Goal: Information Seeking & Learning: Learn about a topic

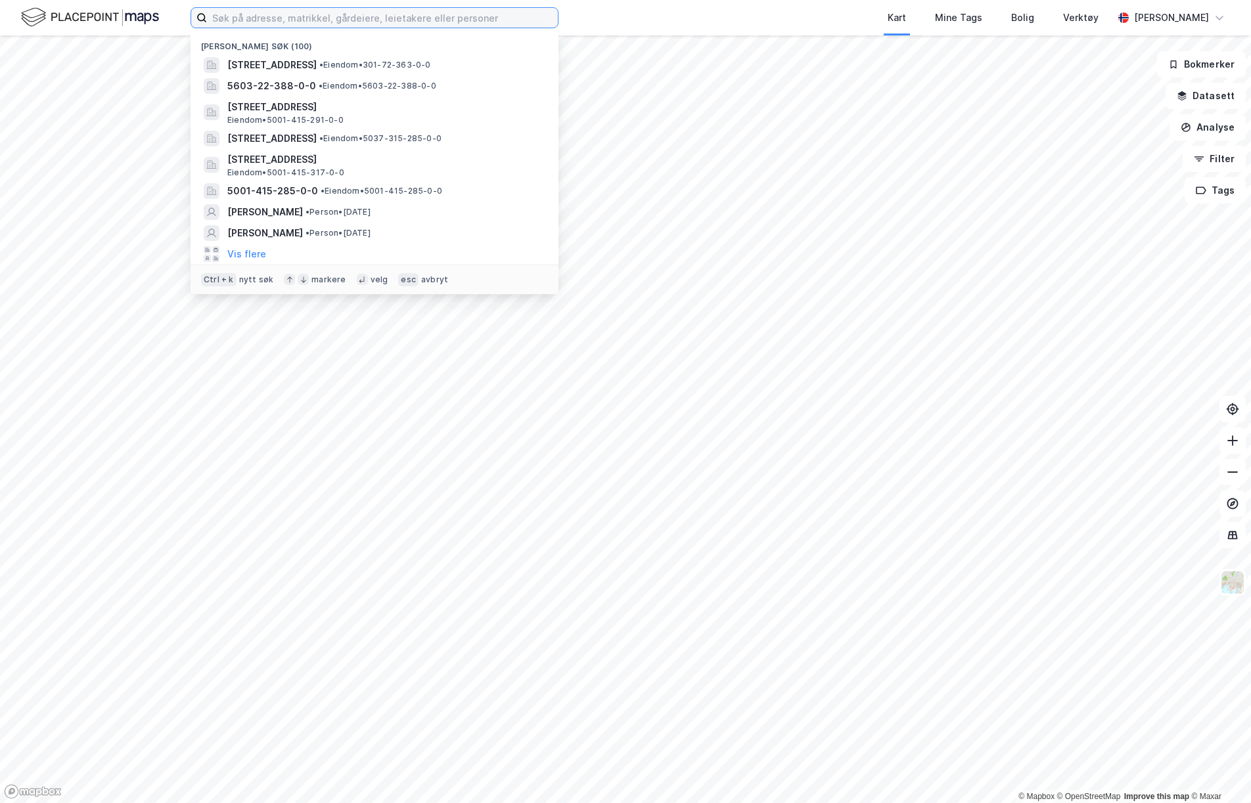
click at [251, 9] on input at bounding box center [382, 18] width 351 height 20
click at [339, 171] on span "Eiendom • 5001-415-317-0-0" at bounding box center [285, 173] width 117 height 11
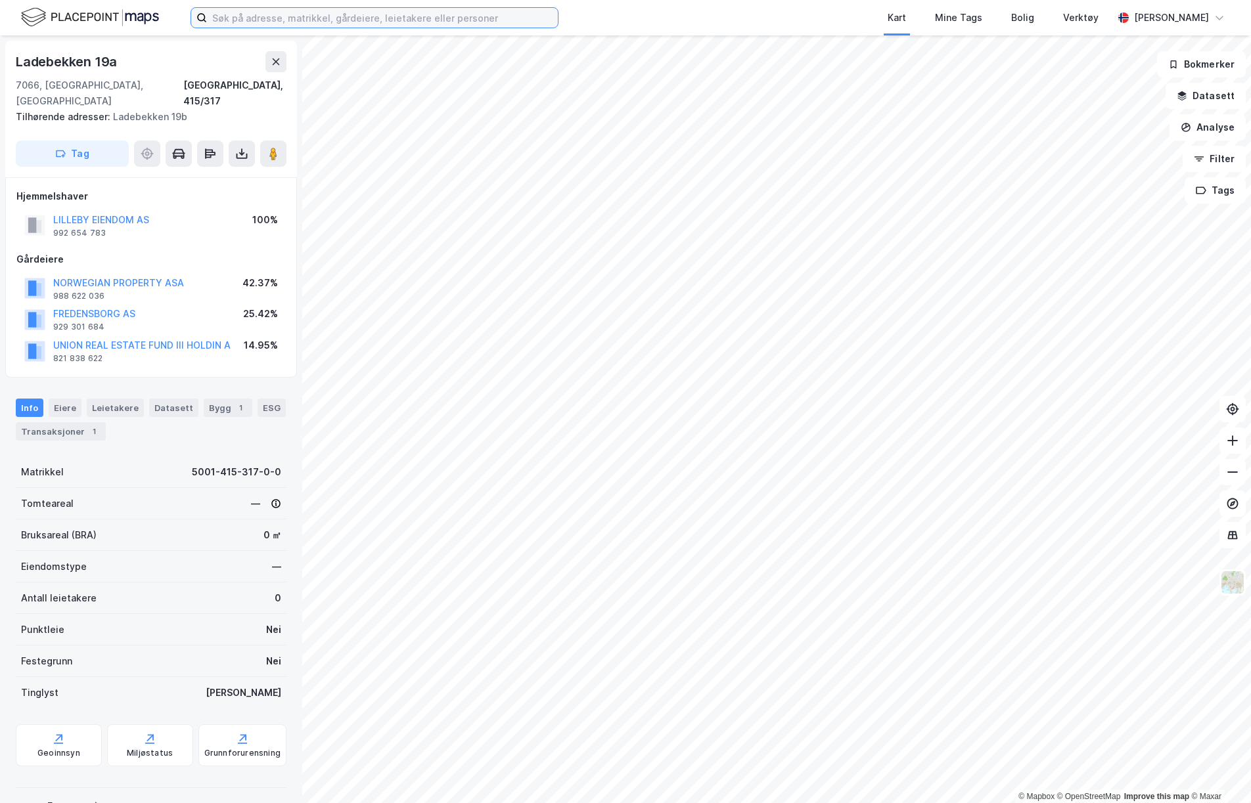
click at [423, 24] on input at bounding box center [382, 18] width 351 height 20
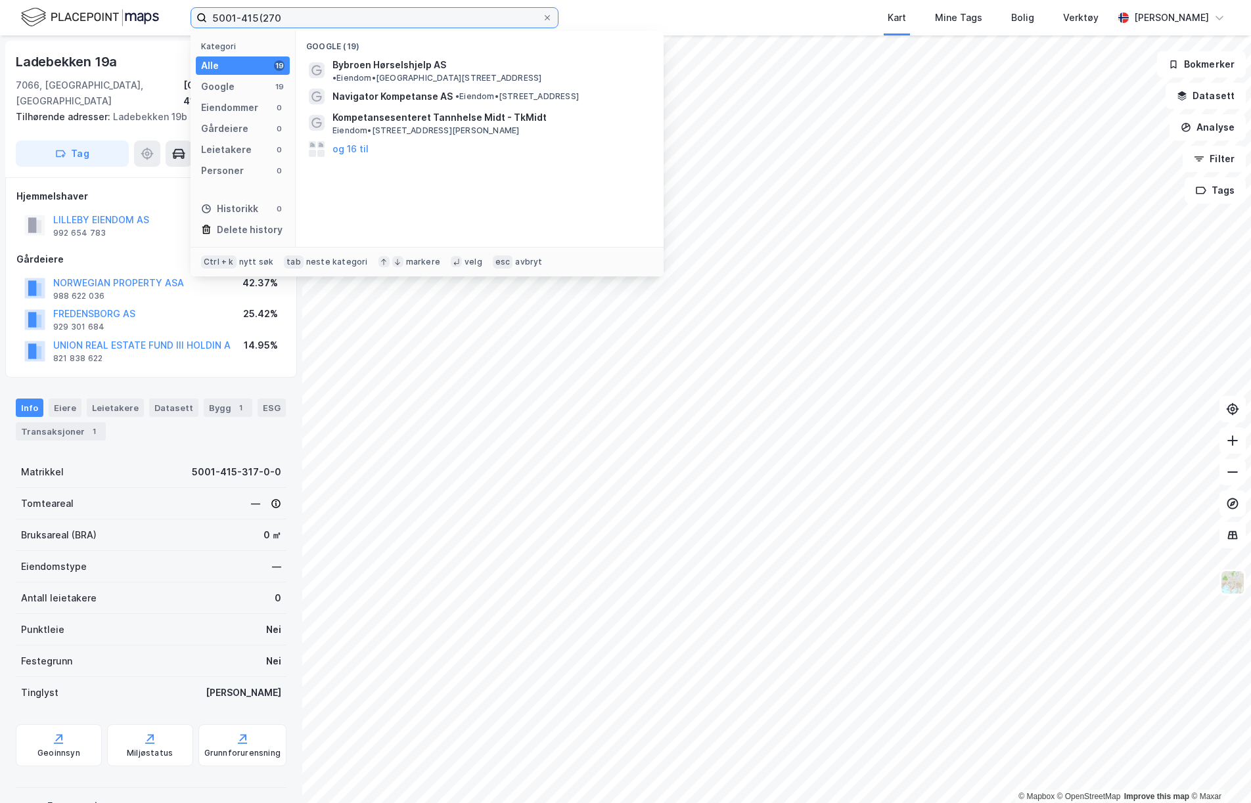
click at [265, 23] on input "5001-415(270" at bounding box center [374, 18] width 335 height 20
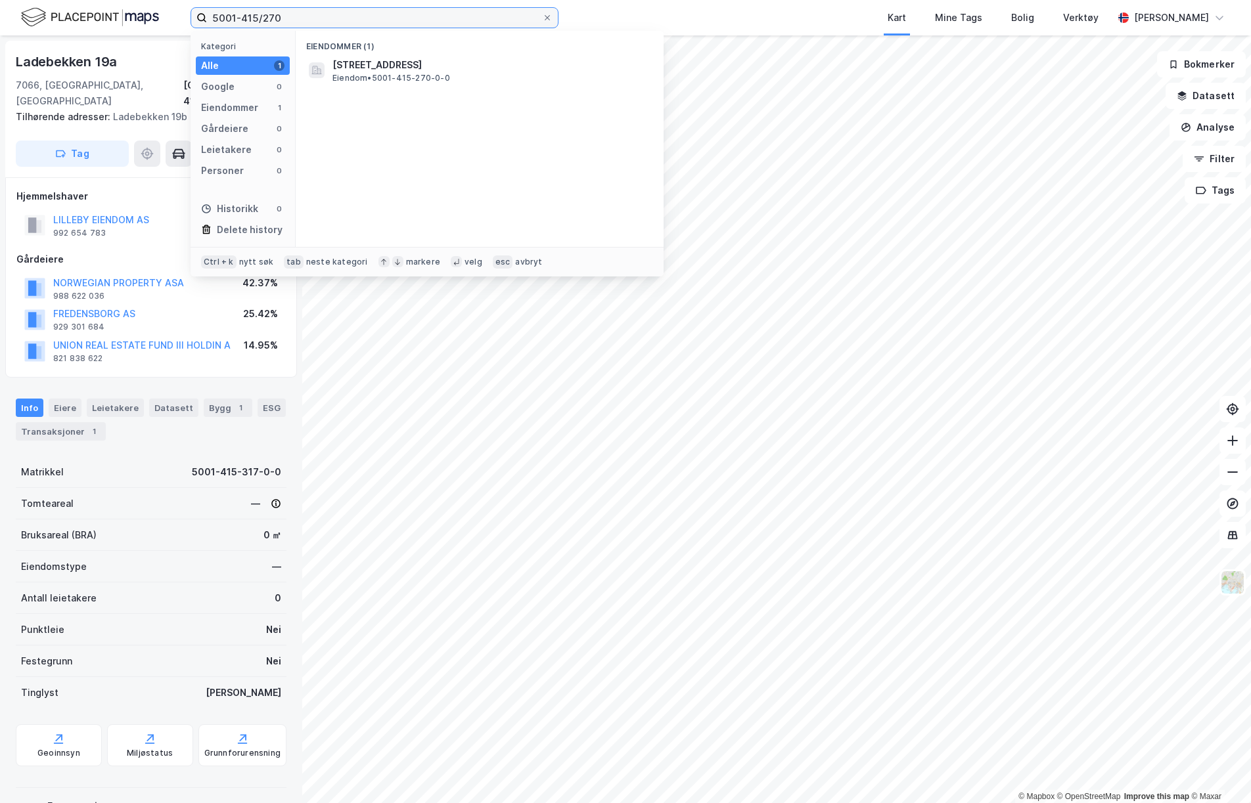
type input "5001-415/270"
click at [392, 79] on span "Eiendom • 5001-415-270-0-0" at bounding box center [391, 78] width 118 height 11
